Goal: Task Accomplishment & Management: Manage account settings

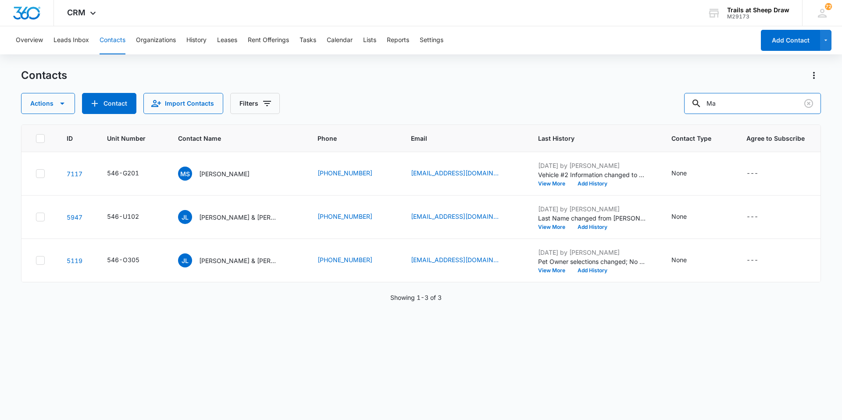
type input "M"
type input "O101"
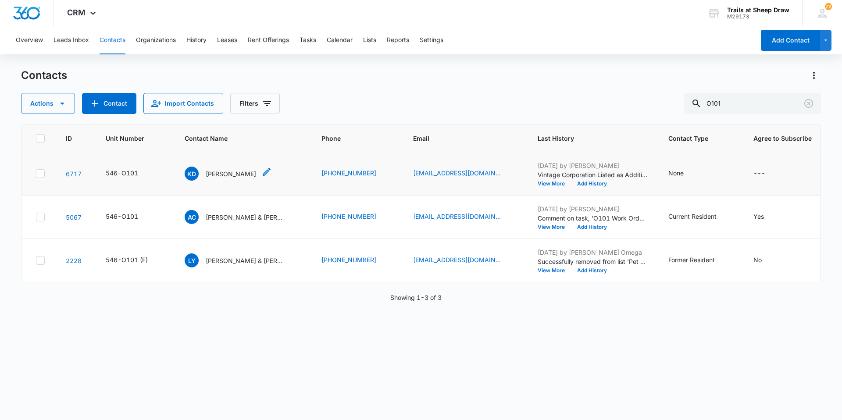
click at [226, 178] on p "[PERSON_NAME]" at bounding box center [231, 173] width 50 height 9
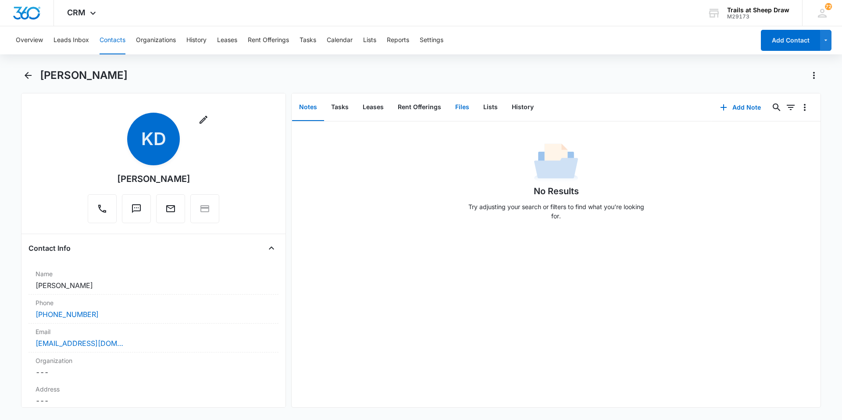
click at [449, 110] on button "Files" at bounding box center [462, 107] width 28 height 27
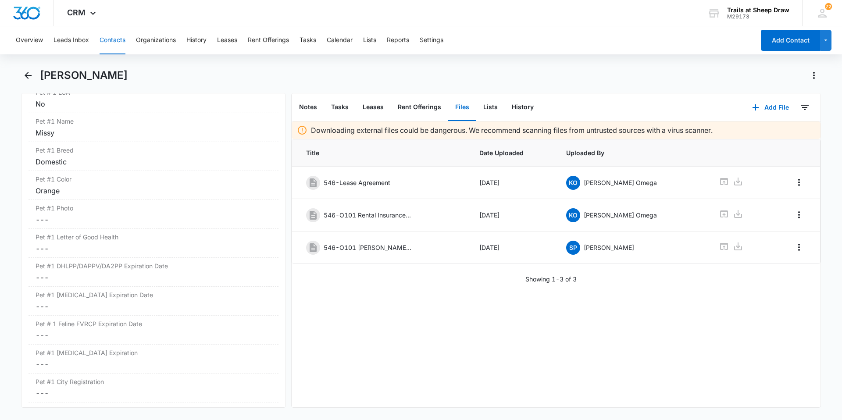
scroll to position [1272, 0]
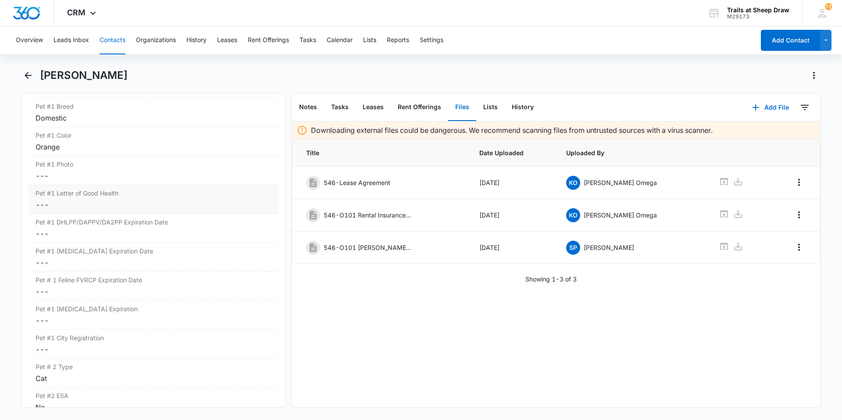
click at [78, 200] on dd "Cancel Save Changes ---" at bounding box center [154, 204] width 236 height 11
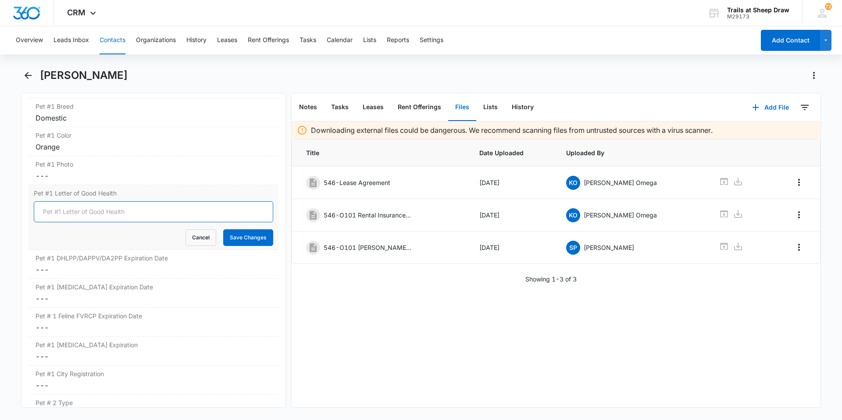
click at [71, 212] on input "Pet #1 Letter of Good Health" at bounding box center [153, 211] width 239 height 21
type input "Not required"
click at [235, 236] on button "Save Changes" at bounding box center [248, 237] width 50 height 17
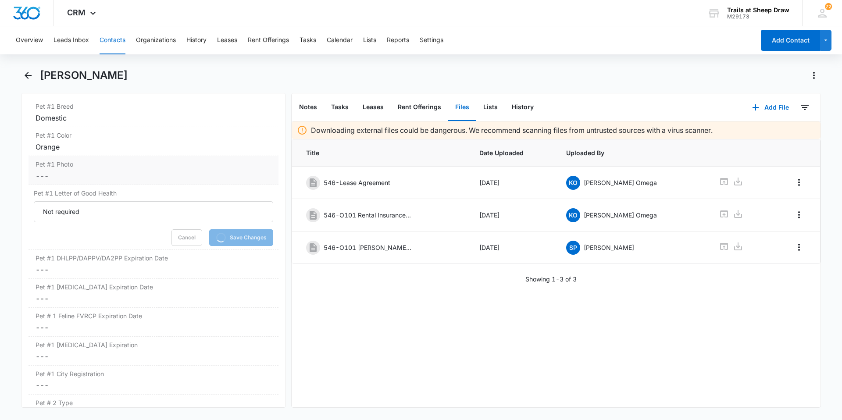
click at [100, 169] on div "Pet #1 Photo Cancel Save Changes ---" at bounding box center [153, 170] width 250 height 29
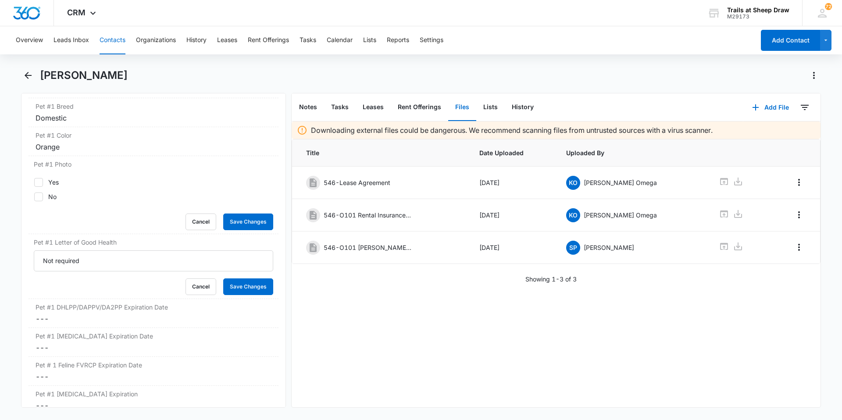
click at [57, 185] on div "Yes" at bounding box center [53, 182] width 11 height 9
click at [34, 182] on input "Yes" at bounding box center [34, 182] width 0 height 0
checkbox input "true"
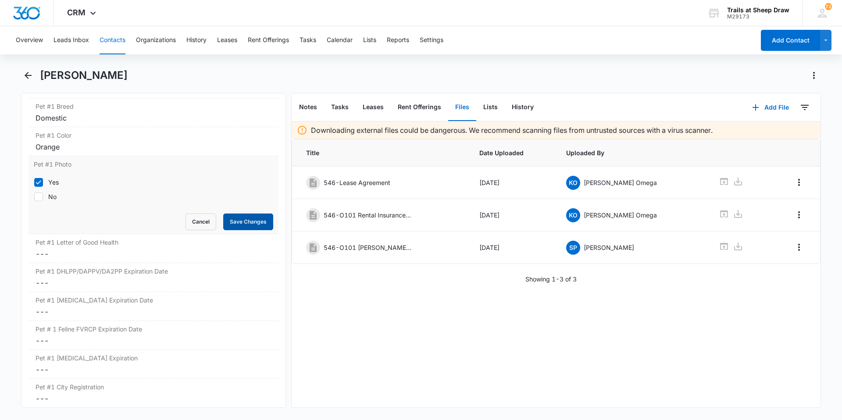
click at [241, 217] on button "Save Changes" at bounding box center [248, 222] width 50 height 17
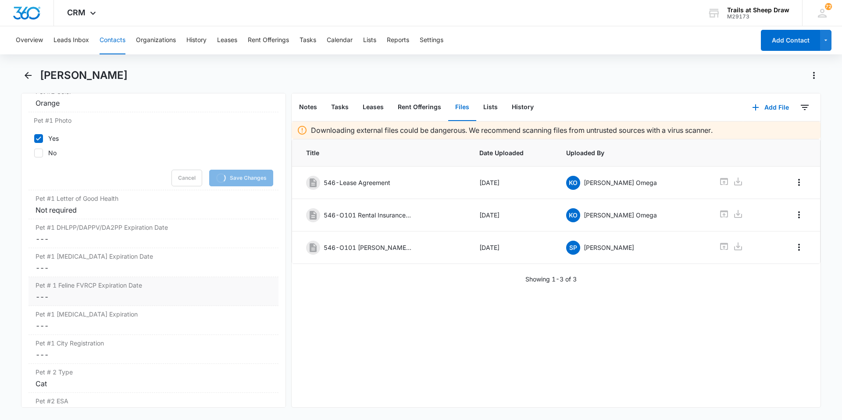
click at [115, 283] on dd "Cancel Save Changes ---" at bounding box center [154, 297] width 236 height 11
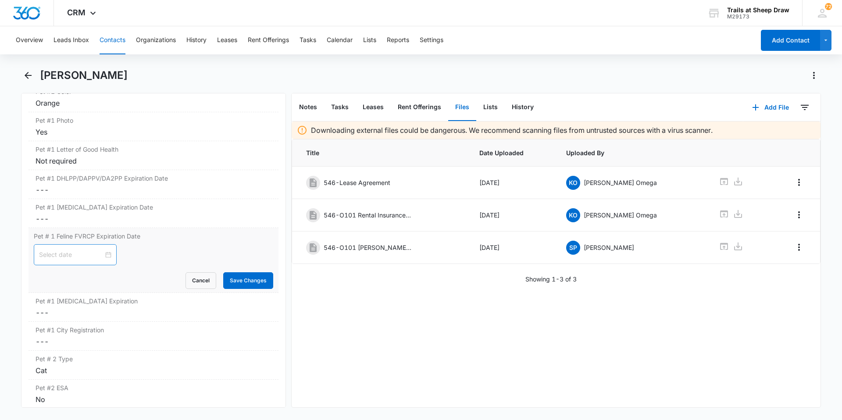
click at [73, 254] on input at bounding box center [71, 255] width 64 height 10
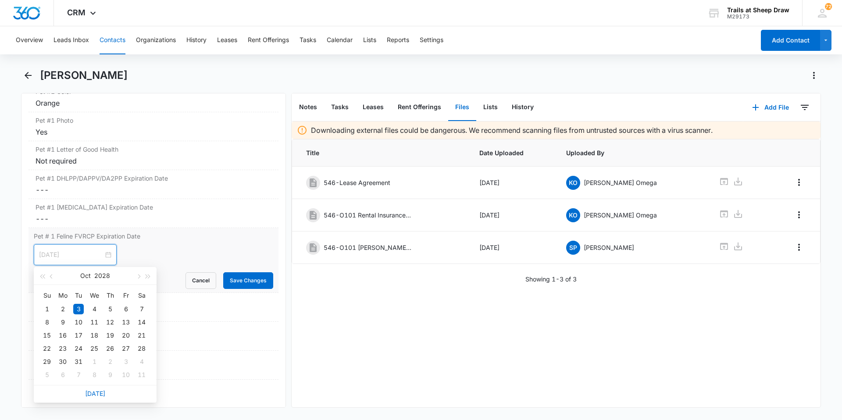
click at [79, 283] on div "3" at bounding box center [78, 309] width 11 height 11
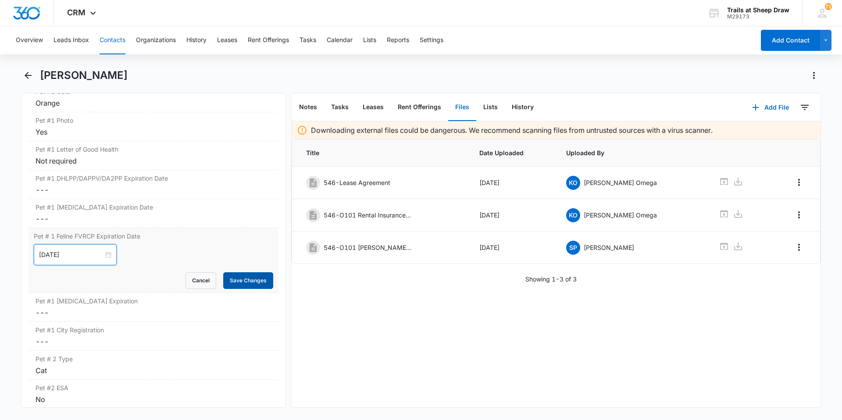
type input "[DATE]"
click at [253, 282] on button "Save Changes" at bounding box center [248, 280] width 50 height 17
click at [103, 283] on label "Pet #1 [MEDICAL_DATA] Expiration" at bounding box center [154, 300] width 236 height 9
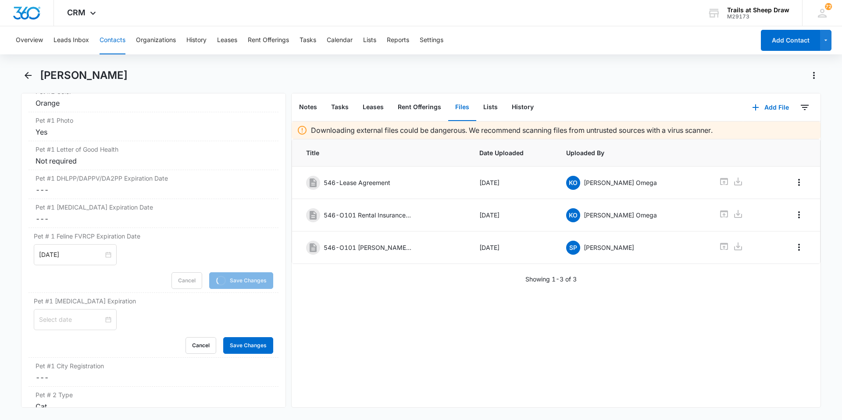
click at [86, 283] on input at bounding box center [71, 320] width 64 height 10
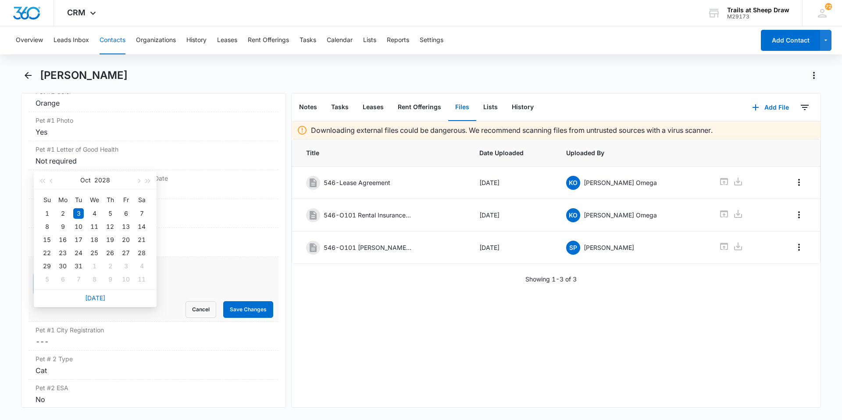
click at [80, 214] on div "3" at bounding box center [78, 213] width 11 height 11
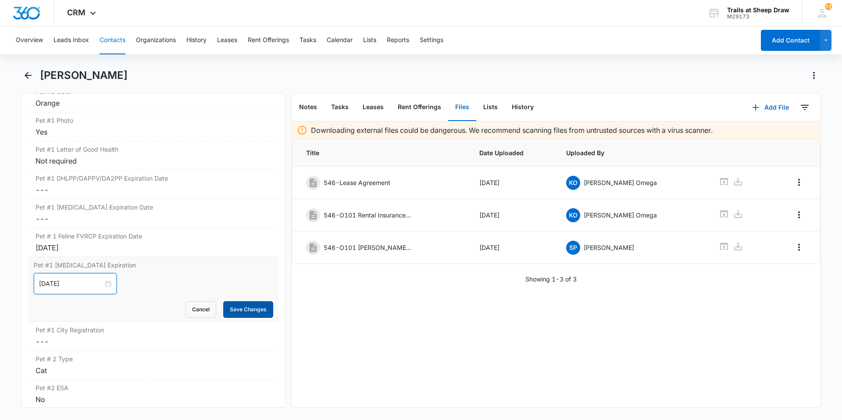
type input "[DATE]"
click at [244, 283] on button "Save Changes" at bounding box center [248, 309] width 50 height 17
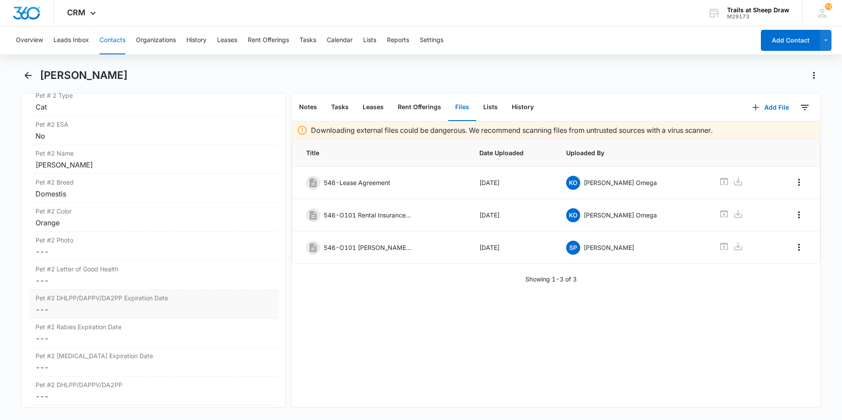
scroll to position [1542, 0]
click at [83, 254] on dd "Cancel Save Changes ---" at bounding box center [154, 252] width 236 height 11
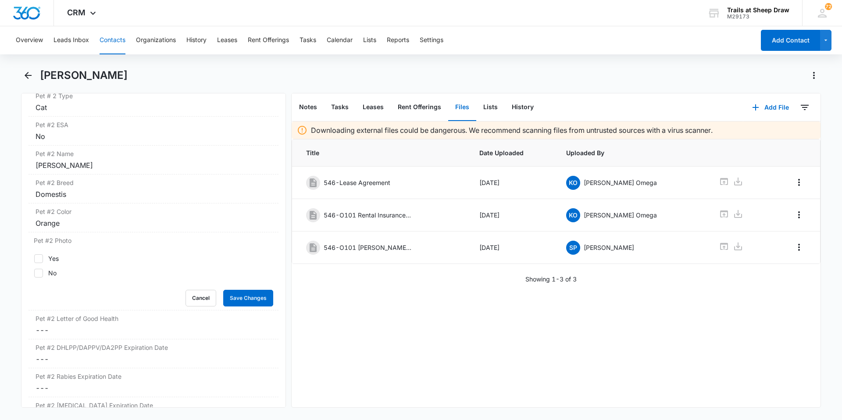
click at [58, 262] on div "Yes" at bounding box center [53, 258] width 11 height 9
click at [34, 259] on input "Yes" at bounding box center [34, 258] width 0 height 0
checkbox input "true"
click at [244, 283] on button "Save Changes" at bounding box center [248, 298] width 50 height 17
click at [74, 283] on div "Pet #2 Letter of Good Health Cancel Save Changes ---" at bounding box center [153, 324] width 250 height 29
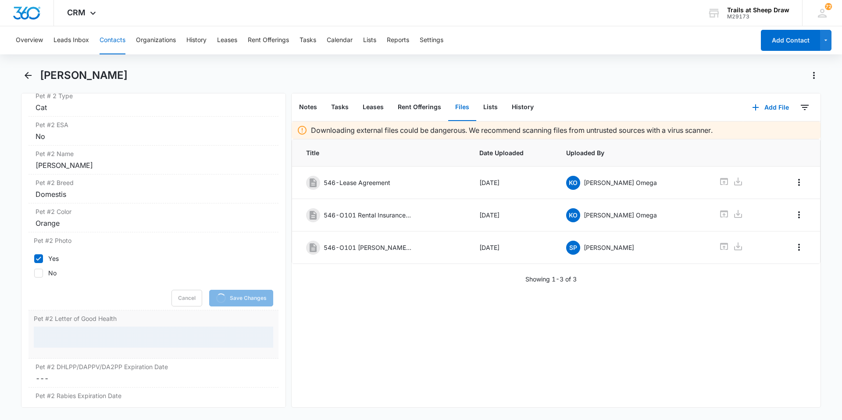
click at [69, 283] on div at bounding box center [153, 337] width 239 height 21
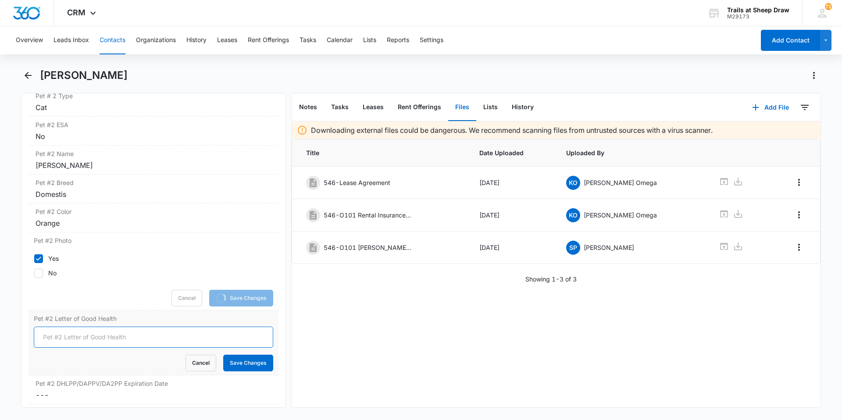
click at [69, 283] on input "Pet #2 Letter of Good Health" at bounding box center [153, 337] width 239 height 21
type input "Not required"
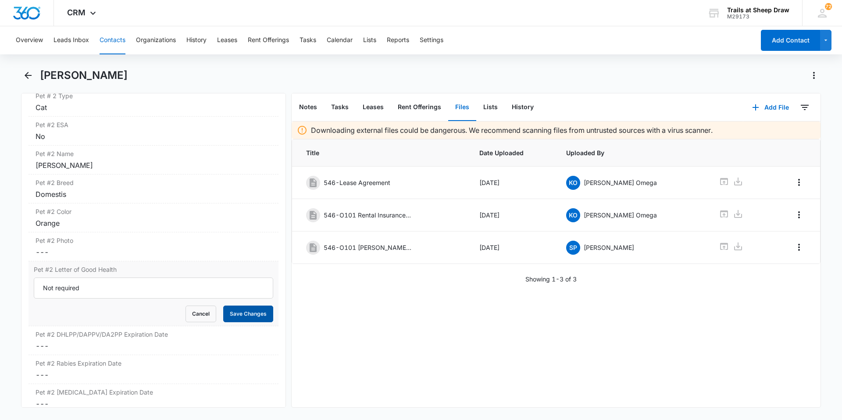
click at [241, 283] on button "Save Changes" at bounding box center [248, 314] width 50 height 17
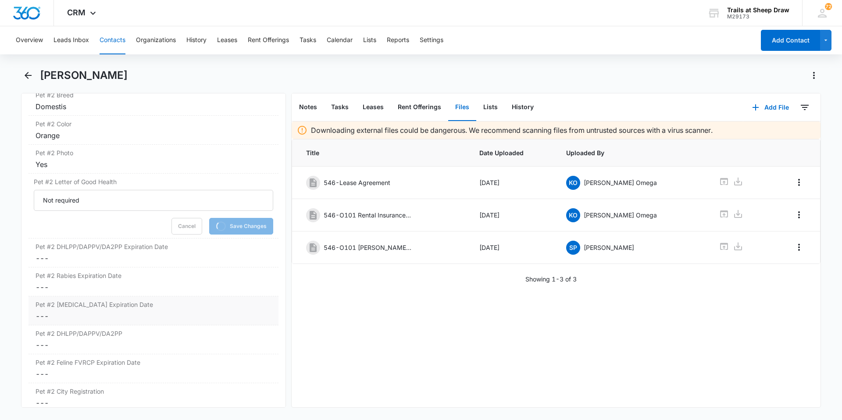
scroll to position [1674, 0]
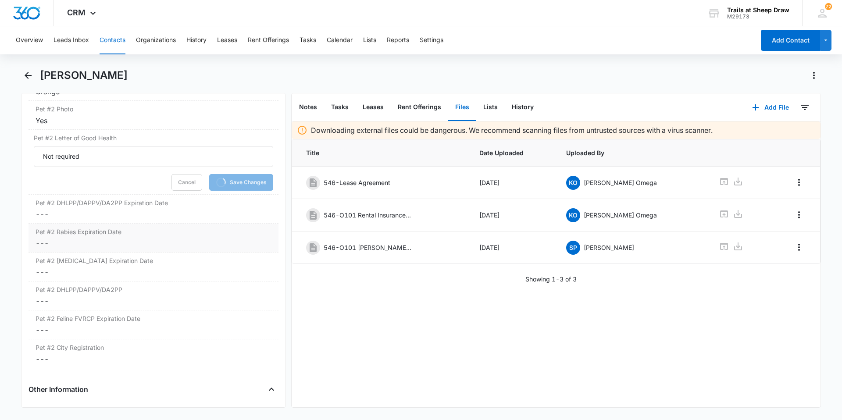
click at [82, 249] on div "Pet #2 [MEDICAL_DATA] Expiration Date Cancel Save Changes ---" at bounding box center [153, 238] width 250 height 29
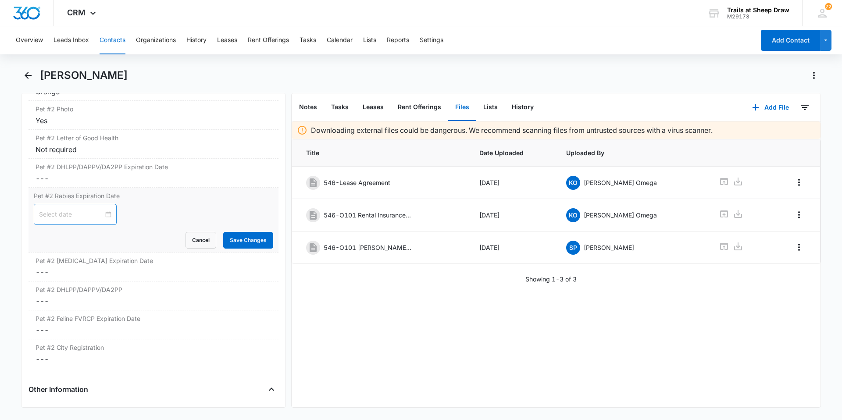
click at [70, 217] on input at bounding box center [71, 215] width 64 height 10
click at [48, 214] on input "[DATE]" at bounding box center [71, 215] width 64 height 10
click at [77, 267] on div "3" at bounding box center [78, 269] width 11 height 11
type input "[DATE]"
click at [223, 233] on button "Save Changes" at bounding box center [248, 240] width 50 height 17
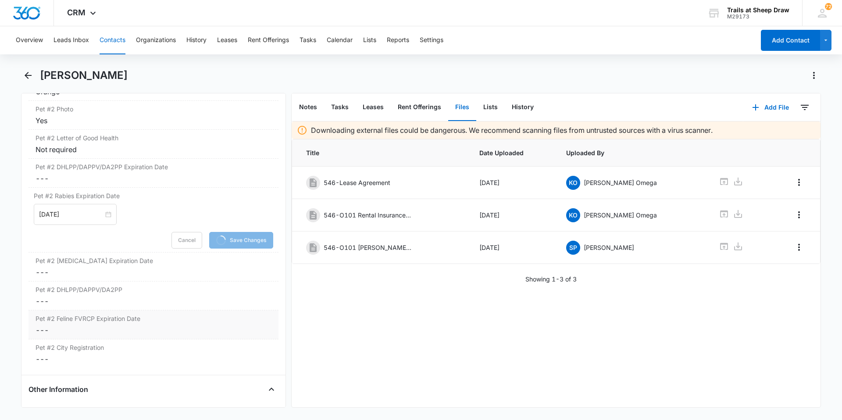
click at [77, 283] on dd "Cancel Save Changes ---" at bounding box center [154, 330] width 236 height 11
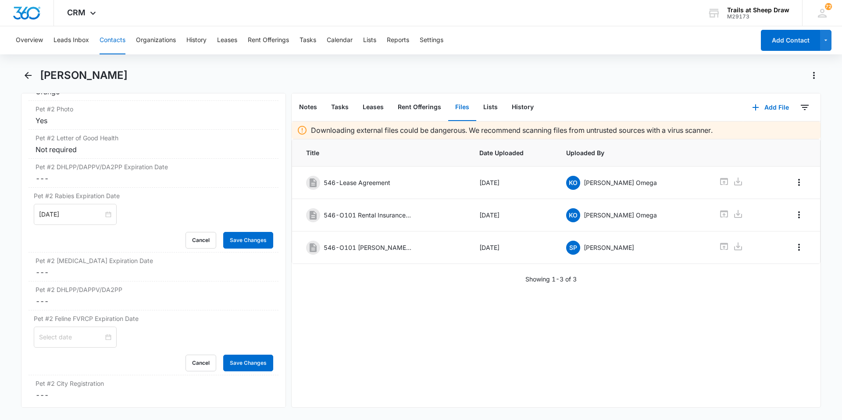
click at [77, 283] on input at bounding box center [71, 337] width 64 height 10
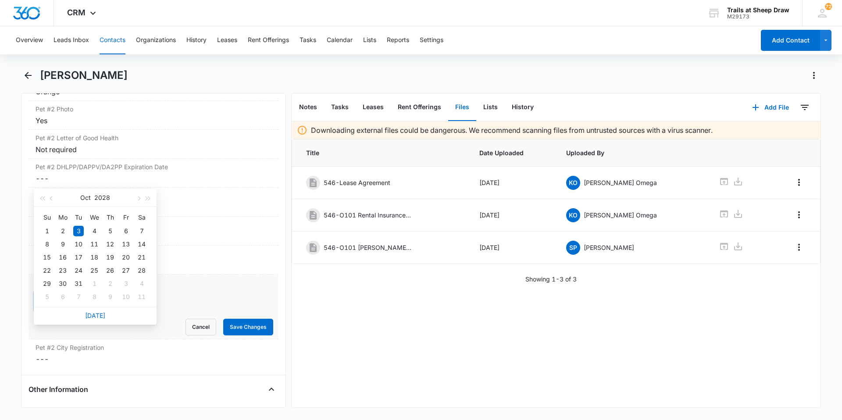
click at [77, 229] on div "3" at bounding box center [78, 231] width 11 height 11
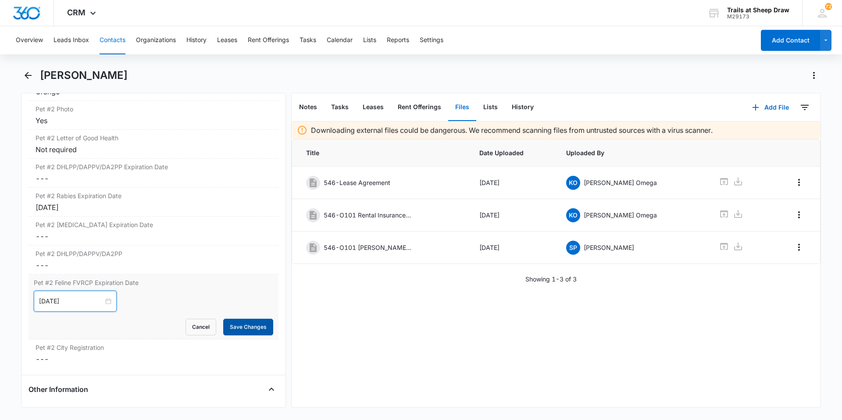
type input "[DATE]"
click at [230, 283] on button "Save Changes" at bounding box center [248, 327] width 50 height 17
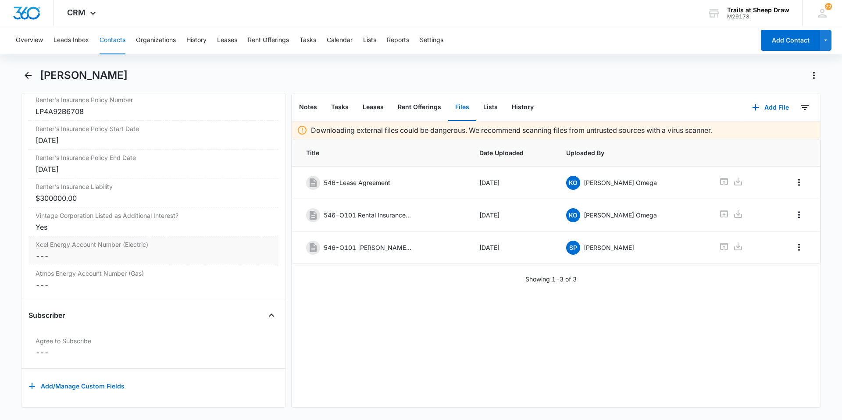
click at [91, 251] on dd "Cancel Save Changes ---" at bounding box center [154, 256] width 236 height 11
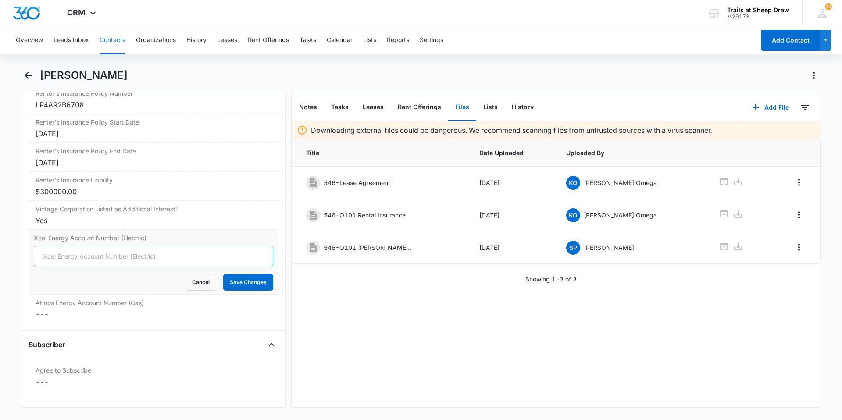
click at [80, 254] on input "Xcel Energy Account Number (Electric)" at bounding box center [153, 256] width 239 height 21
type input "53-001550272-6"
click at [230, 278] on button "Save Changes" at bounding box center [248, 282] width 50 height 17
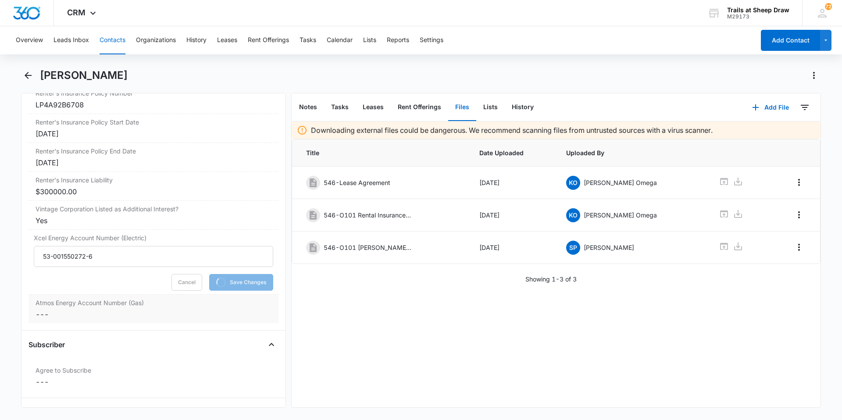
click at [121, 283] on dd "Cancel Save Changes ---" at bounding box center [154, 314] width 236 height 11
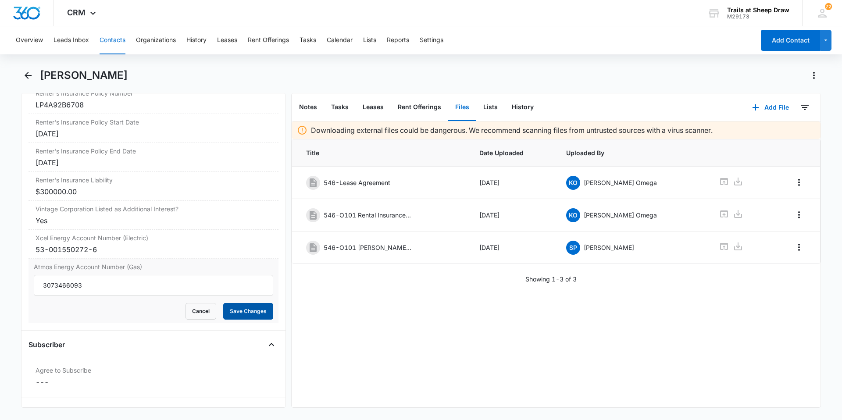
type input "3073466093"
click at [240, 283] on button "Save Changes" at bounding box center [248, 311] width 50 height 17
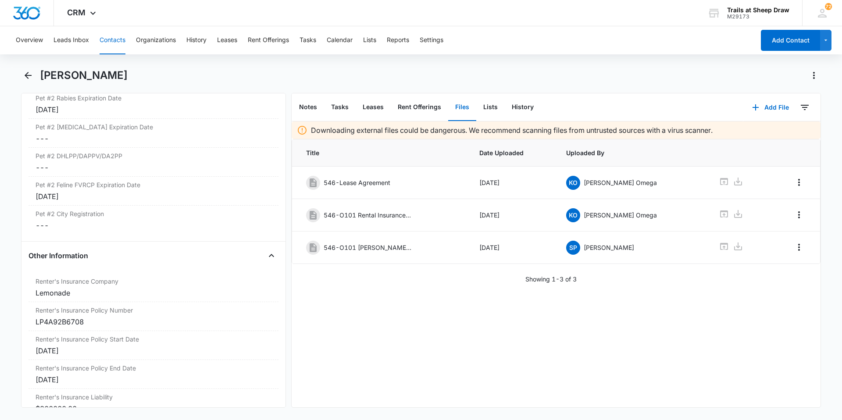
scroll to position [1770, 0]
click at [32, 77] on button "Back" at bounding box center [28, 75] width 14 height 14
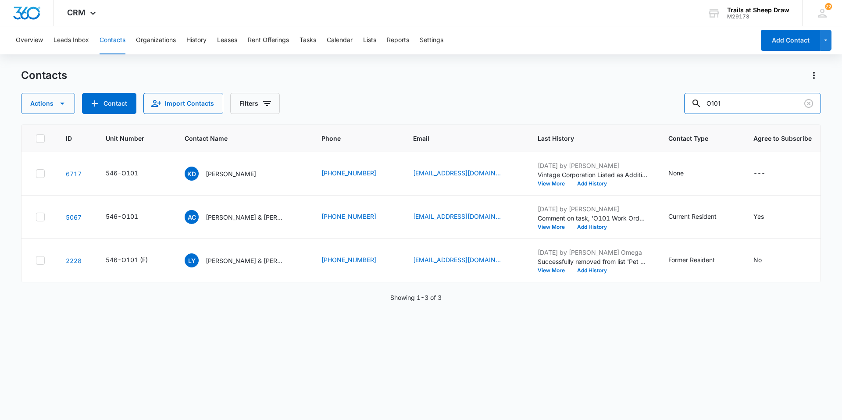
drag, startPoint x: 750, startPoint y: 103, endPoint x: 577, endPoint y: 135, distance: 176.0
click at [449, 135] on div "Contacts Actions Contact Import Contacts Filters O101 ID Unit Number Contact Na…" at bounding box center [421, 243] width 800 height 351
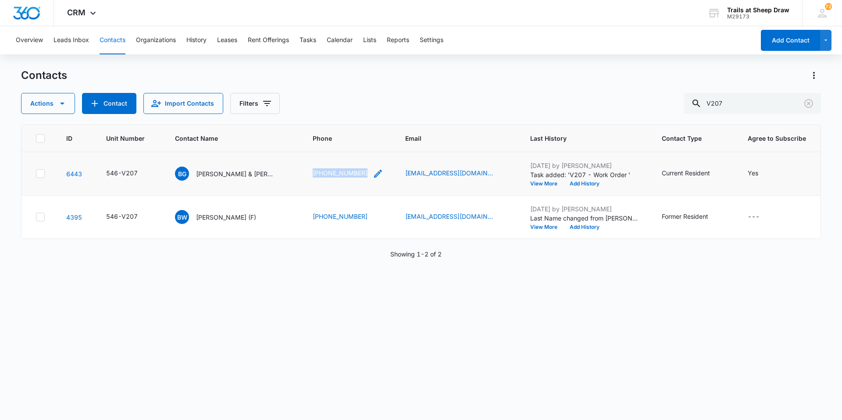
drag, startPoint x: 313, startPoint y: 173, endPoint x: 368, endPoint y: 178, distance: 55.9
click at [368, 178] on td "[PHONE_NUMBER]" at bounding box center [348, 173] width 92 height 43
copy link "[PHONE_NUMBER]"
drag, startPoint x: 741, startPoint y: 103, endPoint x: 682, endPoint y: 119, distance: 61.4
click at [449, 119] on div "Contacts Actions Contact Import Contacts Filters V207 ID Unit Number Contact Na…" at bounding box center [421, 243] width 800 height 351
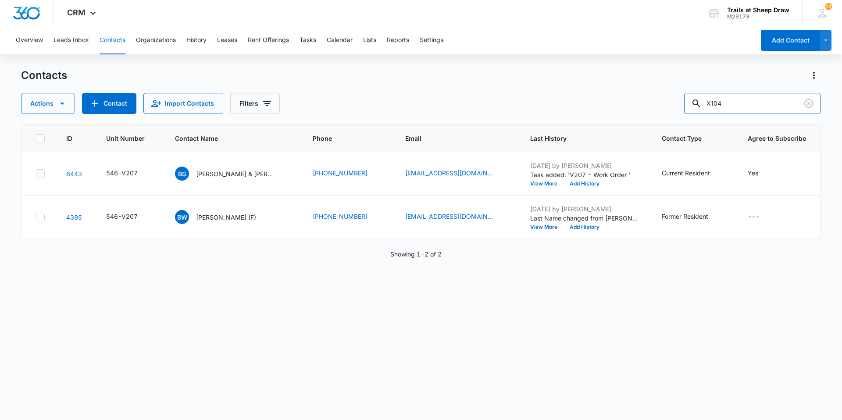
type input "X104"
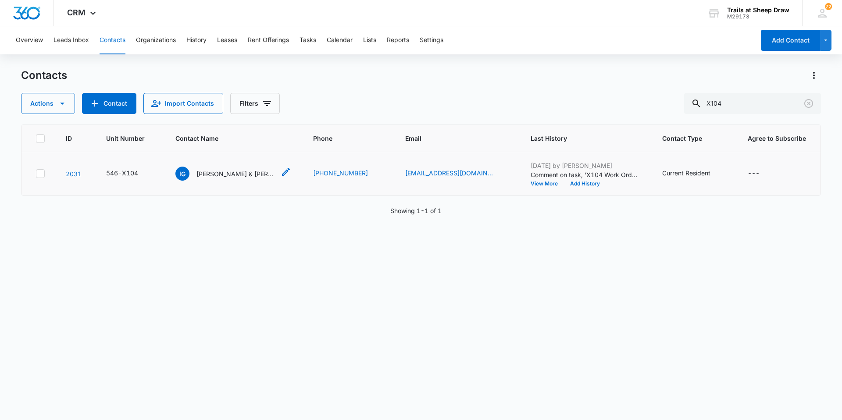
click at [202, 177] on p "[PERSON_NAME] & [PERSON_NAME]" at bounding box center [235, 173] width 79 height 9
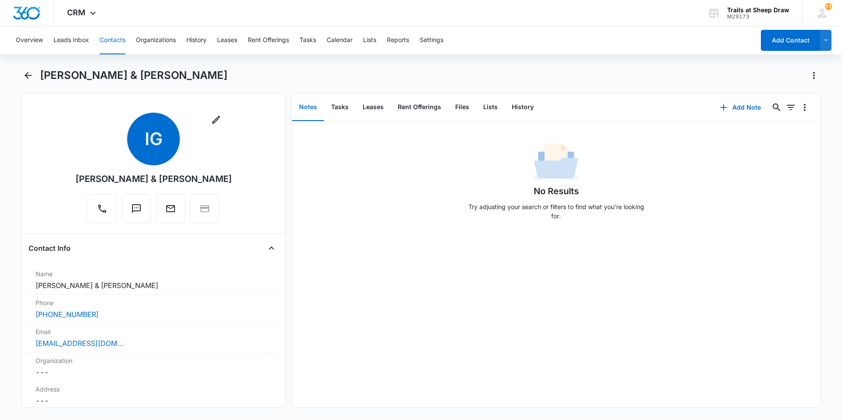
drag, startPoint x: 253, startPoint y: 182, endPoint x: 51, endPoint y: 184, distance: 202.1
click at [51, 184] on div "Remove IG [PERSON_NAME] & [PERSON_NAME]" at bounding box center [153, 170] width 250 height 114
copy div "[PERSON_NAME] & [PERSON_NAME]"
click at [336, 114] on button "Tasks" at bounding box center [340, 107] width 32 height 27
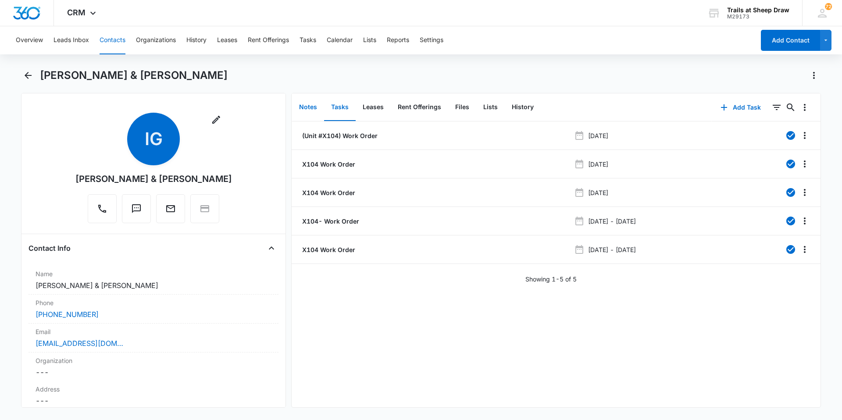
click at [306, 108] on button "Notes" at bounding box center [308, 107] width 32 height 27
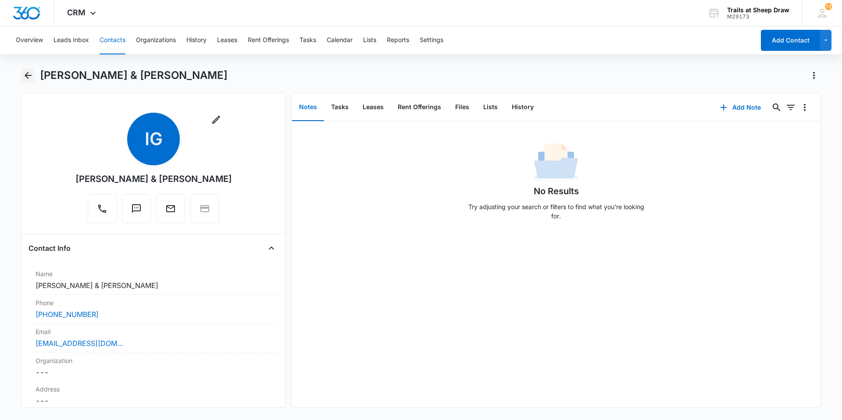
click at [26, 74] on icon "Back" at bounding box center [28, 75] width 7 height 7
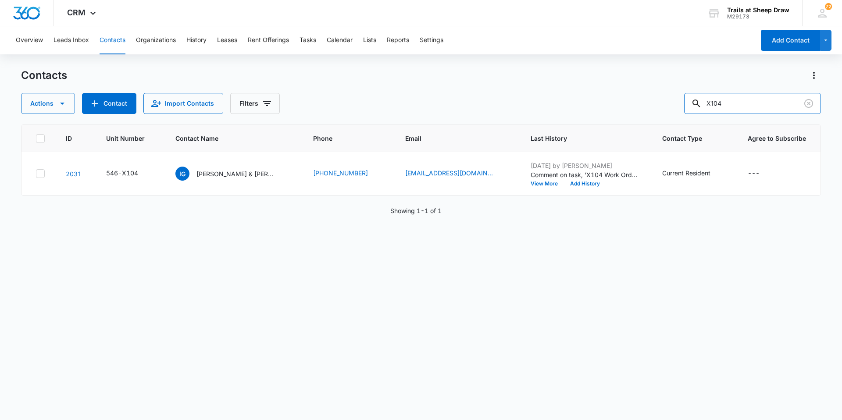
drag, startPoint x: 733, startPoint y: 105, endPoint x: 622, endPoint y: 106, distance: 110.9
click at [449, 106] on div "Actions Contact Import Contacts Filters X104" at bounding box center [421, 103] width 800 height 21
type input "n104"
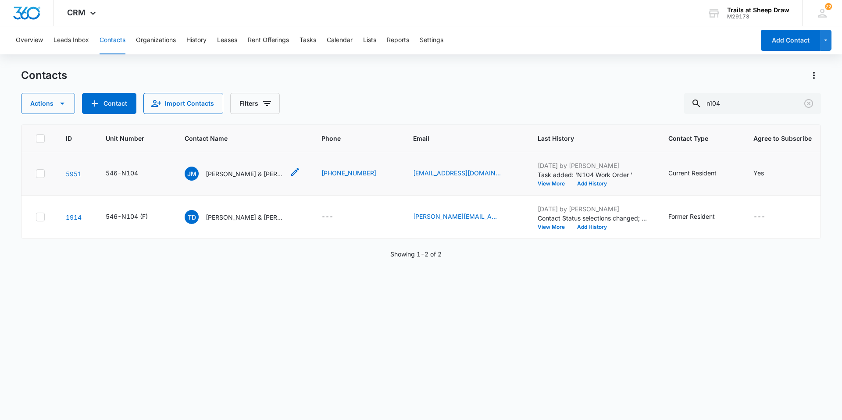
click at [246, 175] on p "[PERSON_NAME] & [PERSON_NAME]" at bounding box center [245, 173] width 79 height 9
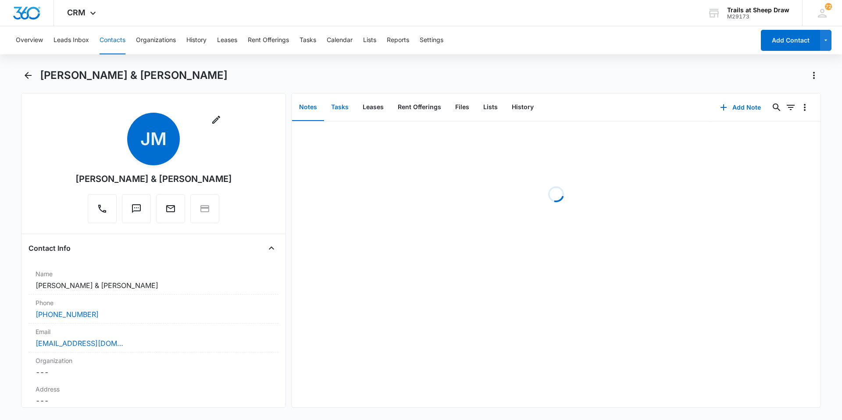
click at [348, 104] on button "Tasks" at bounding box center [340, 107] width 32 height 27
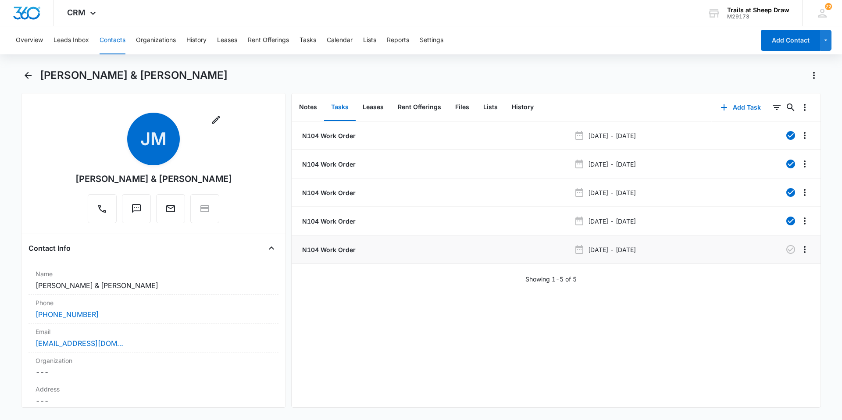
click at [336, 249] on p "N104 Work Order" at bounding box center [327, 249] width 55 height 9
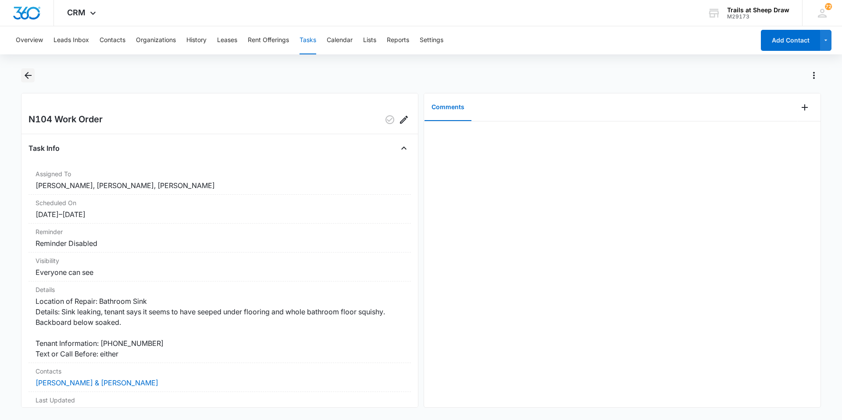
click at [28, 75] on icon "Back" at bounding box center [28, 75] width 7 height 7
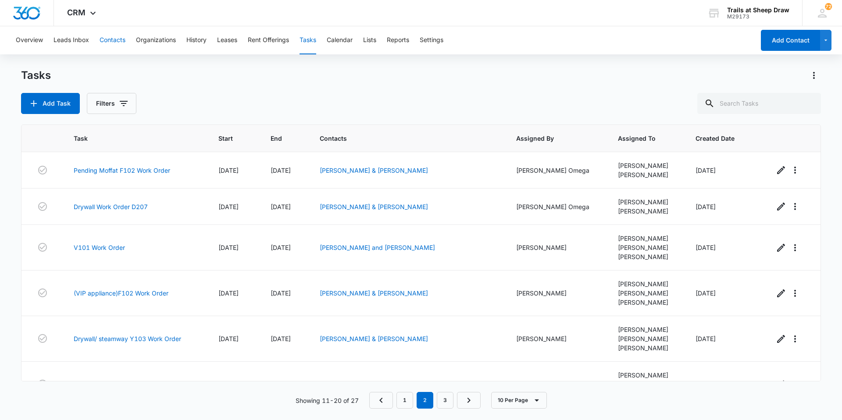
click at [110, 43] on button "Contacts" at bounding box center [113, 40] width 26 height 28
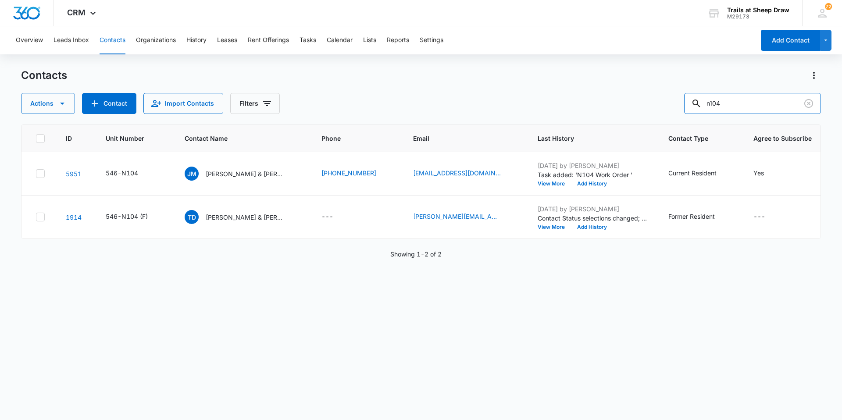
drag, startPoint x: 744, startPoint y: 100, endPoint x: 646, endPoint y: 104, distance: 98.3
click at [449, 104] on div "Actions Contact Import Contacts Filters n104" at bounding box center [421, 103] width 800 height 21
type input "X104"
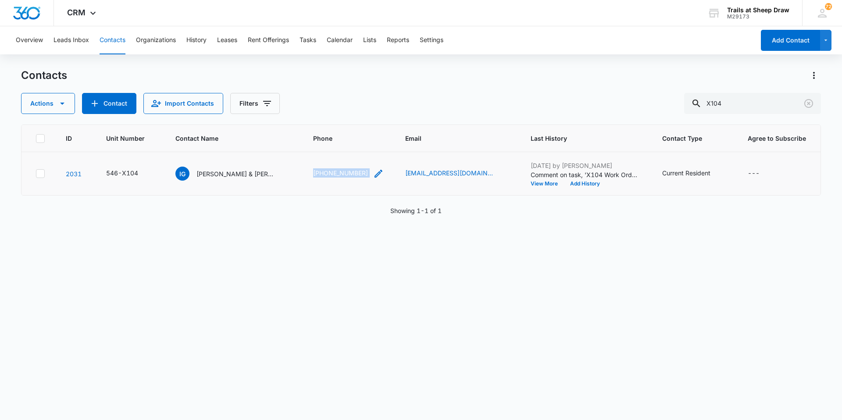
drag, startPoint x: 313, startPoint y: 173, endPoint x: 376, endPoint y: 178, distance: 62.9
click at [376, 178] on td "[PHONE_NUMBER]" at bounding box center [349, 173] width 92 height 43
copy div "[PHONE_NUMBER]"
click at [203, 178] on div "IG [PERSON_NAME] & [PERSON_NAME]" at bounding box center [225, 174] width 100 height 14
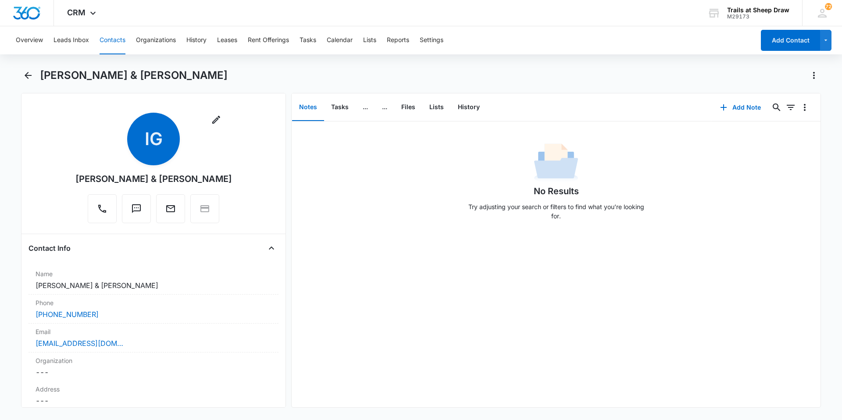
drag, startPoint x: 247, startPoint y: 179, endPoint x: 53, endPoint y: 183, distance: 193.8
click at [53, 183] on div "Remove IG [PERSON_NAME] & [PERSON_NAME]" at bounding box center [153, 170] width 250 height 114
copy div "[PERSON_NAME] & [PERSON_NAME]"
click at [21, 74] on main "[PERSON_NAME][GEOGRAPHIC_DATA] & [PERSON_NAME] Remove IG [PERSON_NAME][GEOGRAPH…" at bounding box center [421, 243] width 842 height 350
click at [25, 76] on icon "Back" at bounding box center [28, 75] width 7 height 7
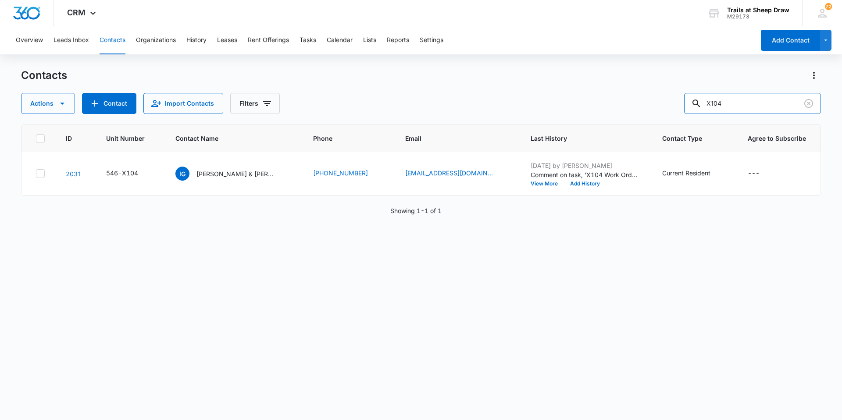
drag, startPoint x: 750, startPoint y: 100, endPoint x: 685, endPoint y: 111, distance: 66.2
click at [449, 111] on div "Actions Contact Import Contacts Filters X104" at bounding box center [421, 103] width 800 height 21
type input "C"
type input "H103"
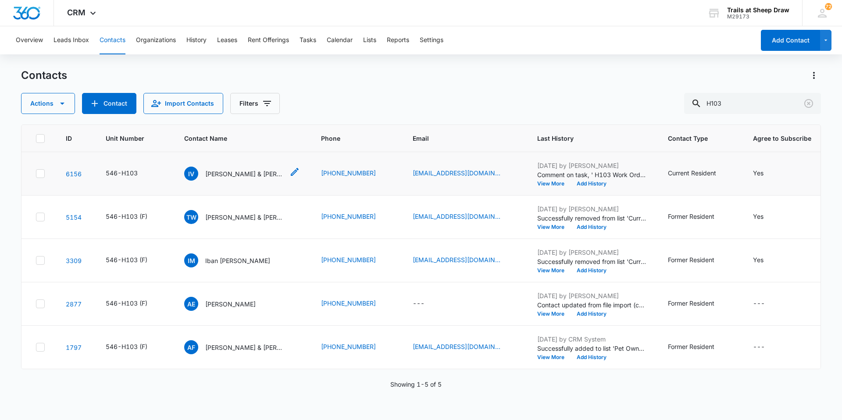
click at [246, 176] on p "[PERSON_NAME] & [PERSON_NAME]" at bounding box center [244, 173] width 79 height 9
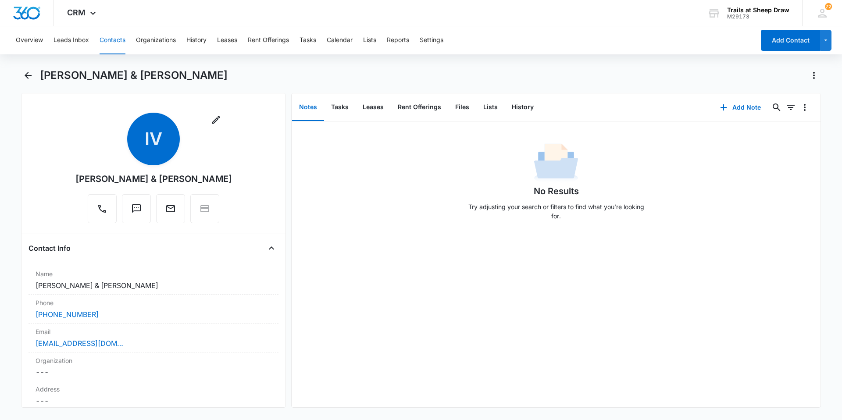
drag, startPoint x: 238, startPoint y: 177, endPoint x: 71, endPoint y: 173, distance: 166.7
click at [71, 173] on div "Remove IV [PERSON_NAME] & [PERSON_NAME]" at bounding box center [153, 170] width 250 height 114
copy div "[PERSON_NAME] & [PERSON_NAME]"
click at [449, 111] on button "Files" at bounding box center [462, 107] width 28 height 27
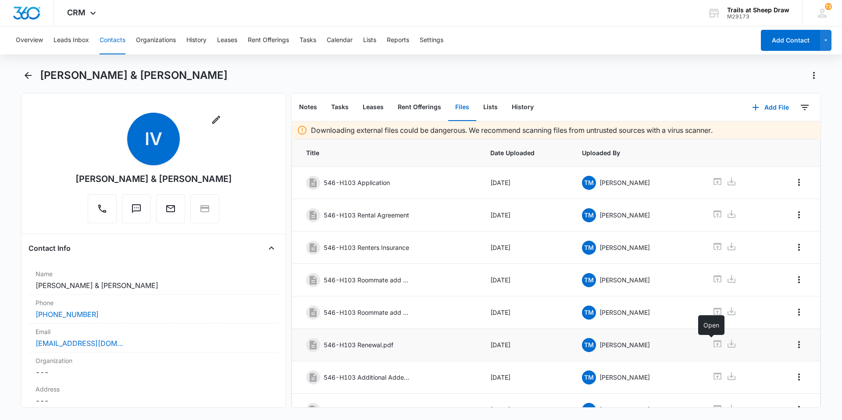
click at [449, 283] on icon at bounding box center [717, 343] width 11 height 11
click at [24, 78] on icon "Back" at bounding box center [28, 75] width 11 height 11
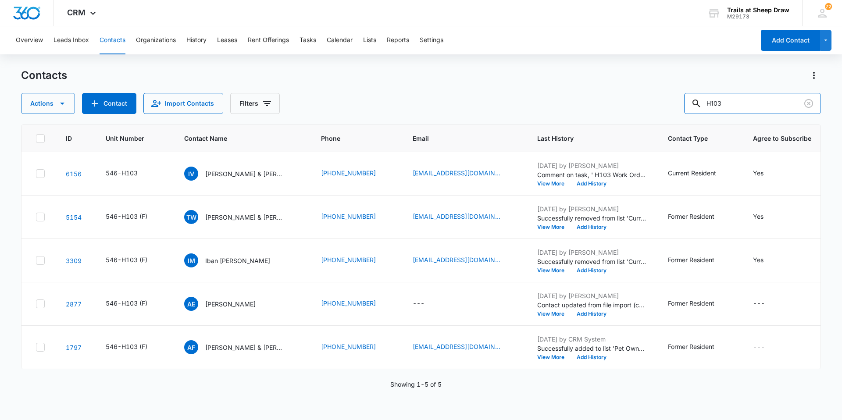
drag, startPoint x: 761, startPoint y: 96, endPoint x: 652, endPoint y: 114, distance: 110.6
click at [449, 114] on div "Contacts Actions Contact Import Contacts Filters H103 ID Unit Number Contact Na…" at bounding box center [421, 243] width 800 height 351
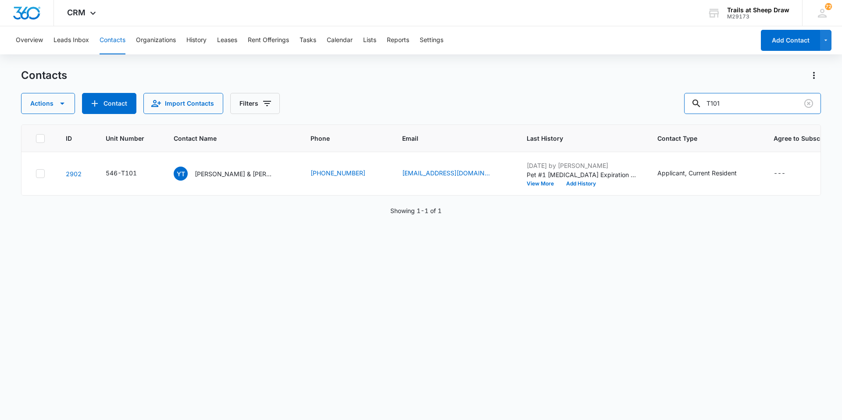
drag, startPoint x: 748, startPoint y: 102, endPoint x: 651, endPoint y: 117, distance: 98.4
click at [449, 117] on div "Contacts Actions Contact Import Contacts Filters T101 ID Unit Number Contact Na…" at bounding box center [421, 243] width 800 height 351
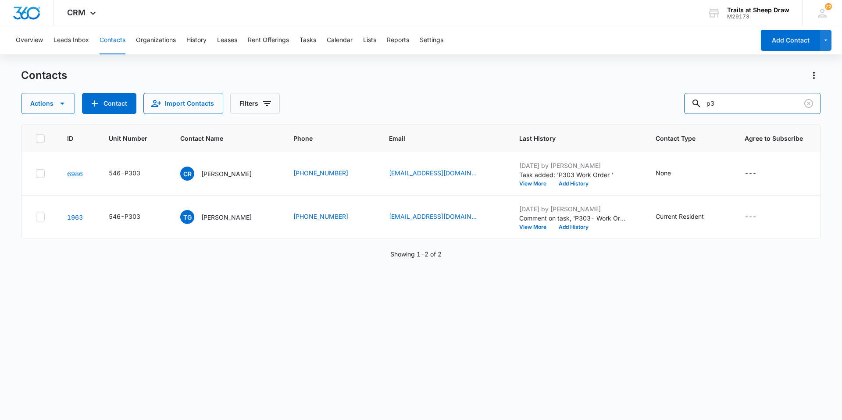
type input "p"
type input "V208"
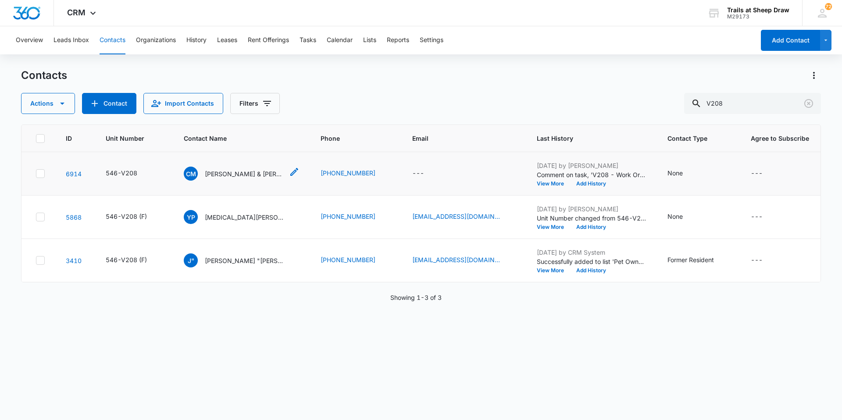
click at [219, 168] on div "CM [PERSON_NAME] & [PERSON_NAME]" at bounding box center [234, 174] width 100 height 14
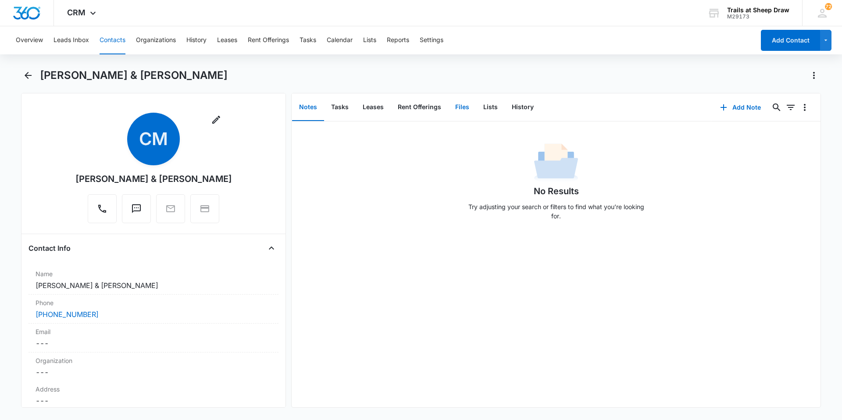
click at [449, 111] on button "Files" at bounding box center [462, 107] width 28 height 27
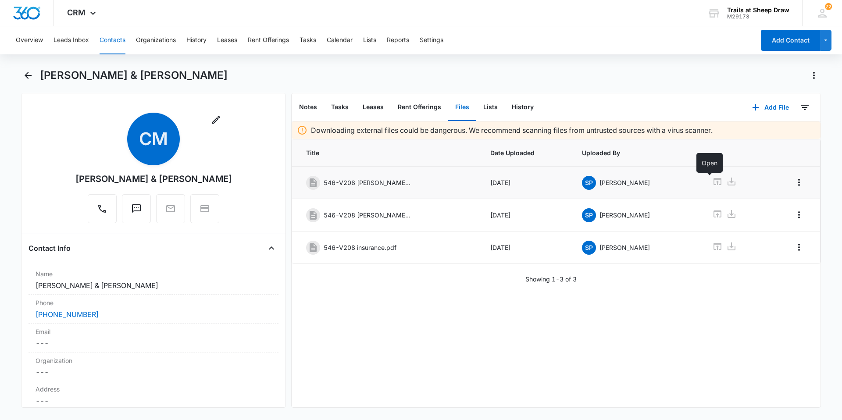
click at [449, 184] on icon at bounding box center [717, 181] width 11 height 11
